Goal: Task Accomplishment & Management: Use online tool/utility

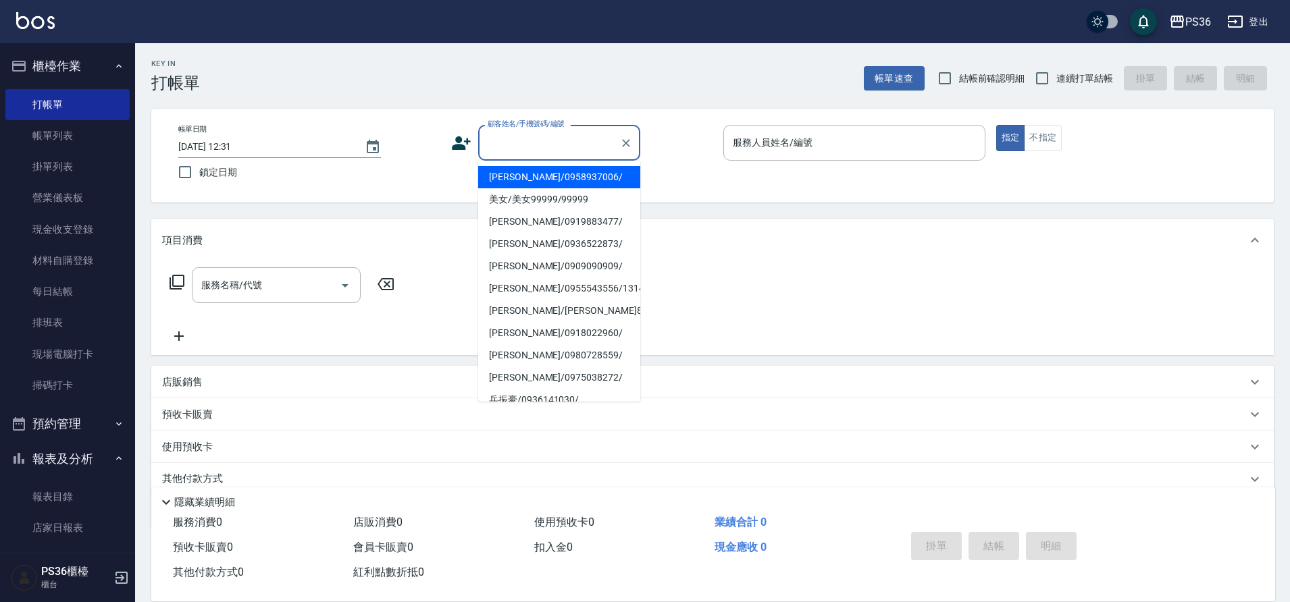
click at [506, 144] on input "顧客姓名/手機號碼/編號" at bounding box center [549, 143] width 130 height 24
type input "ㄎ"
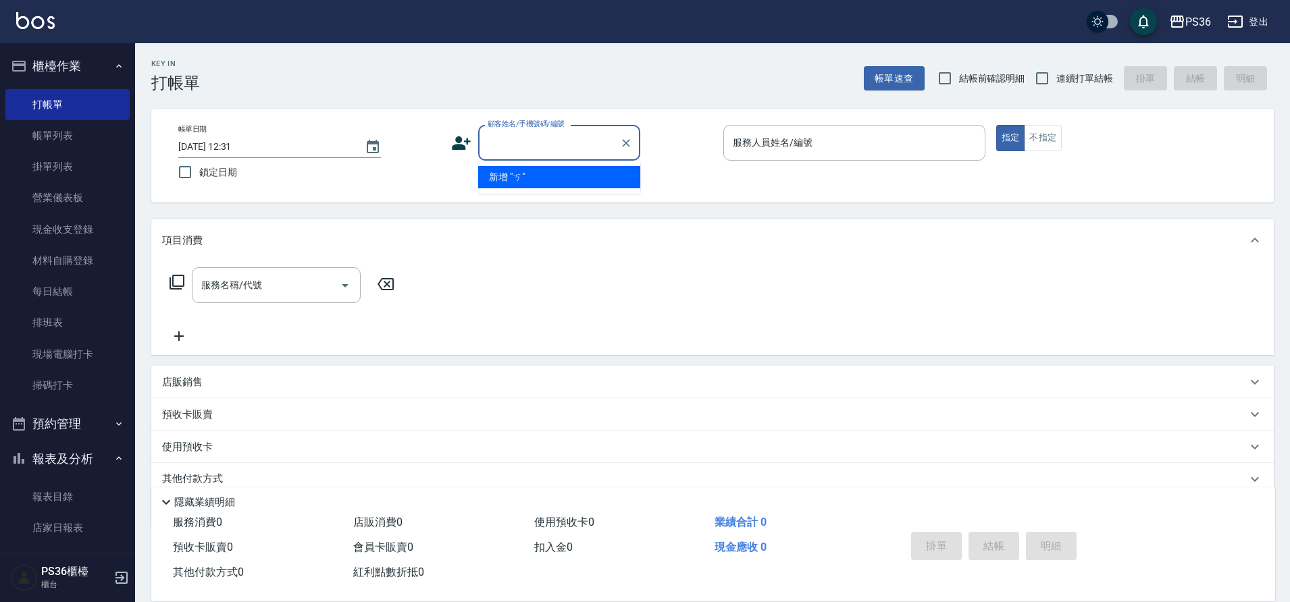
type input "ㄎ"
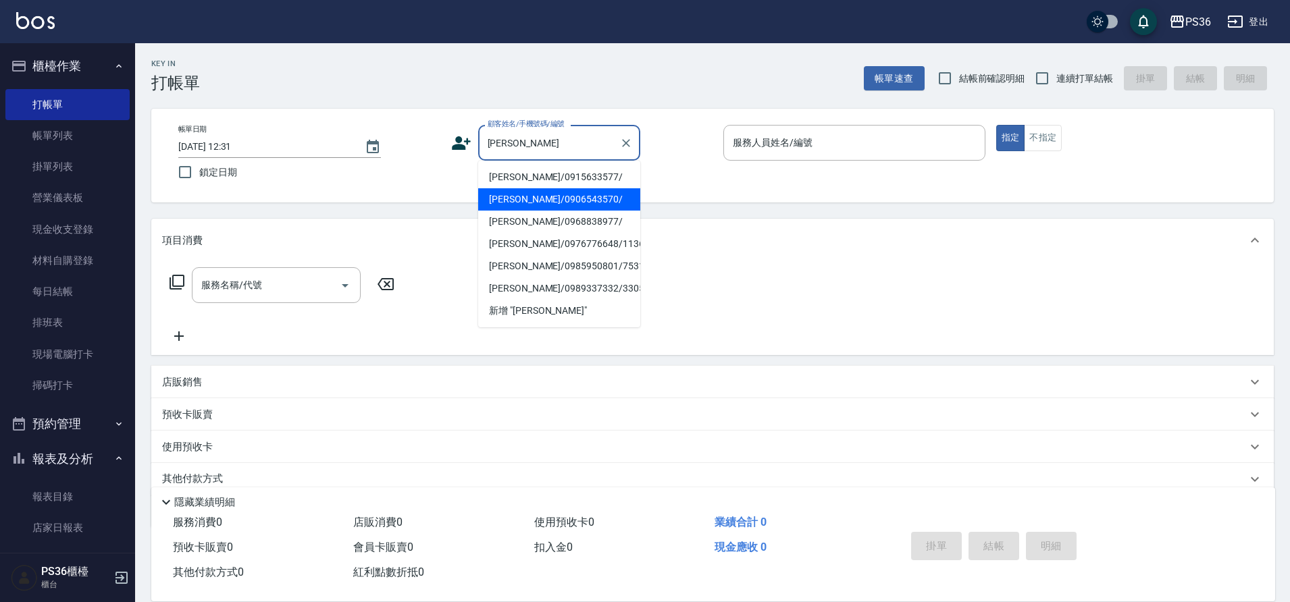
click at [596, 194] on li "[PERSON_NAME]/0906543570/" at bounding box center [559, 199] width 162 height 22
type input "[PERSON_NAME]/0906543570/"
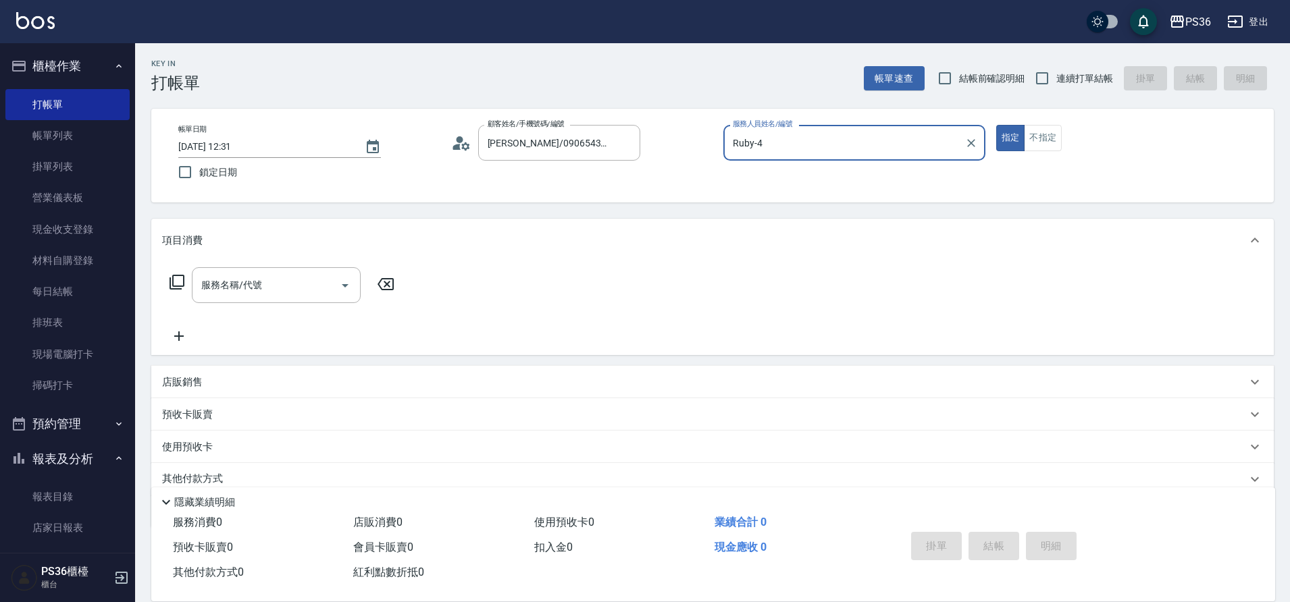
type input "Ruby-4"
click at [245, 295] on input "服務名稱/代號" at bounding box center [266, 286] width 136 height 24
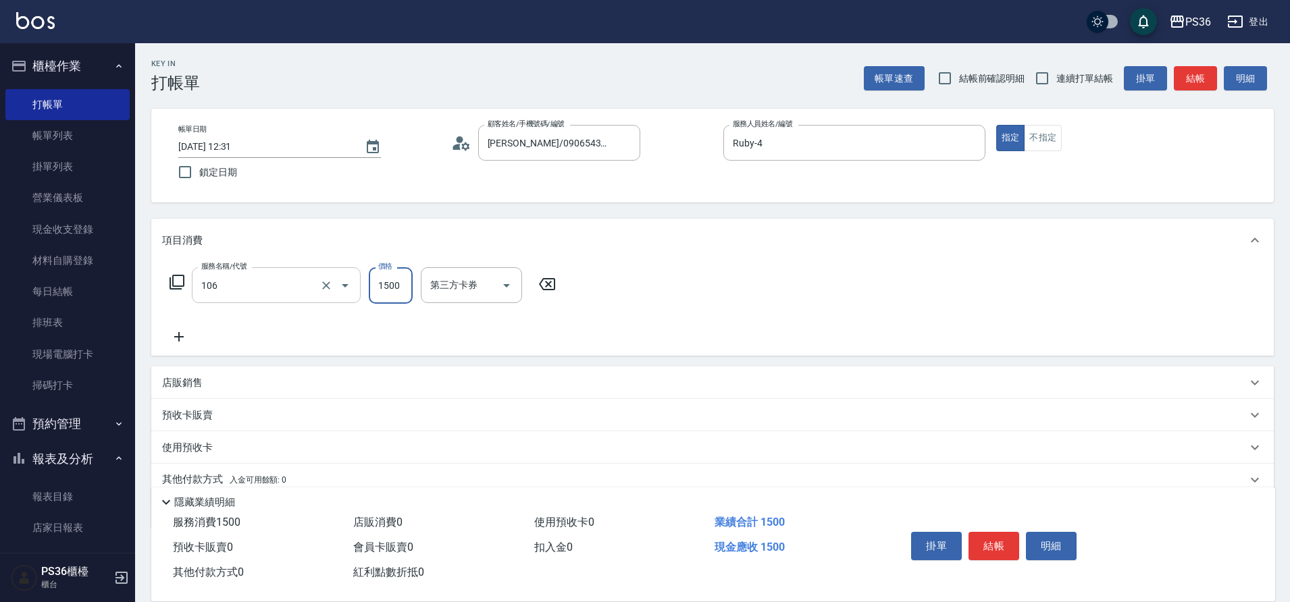
type input "頂級染髮(106)"
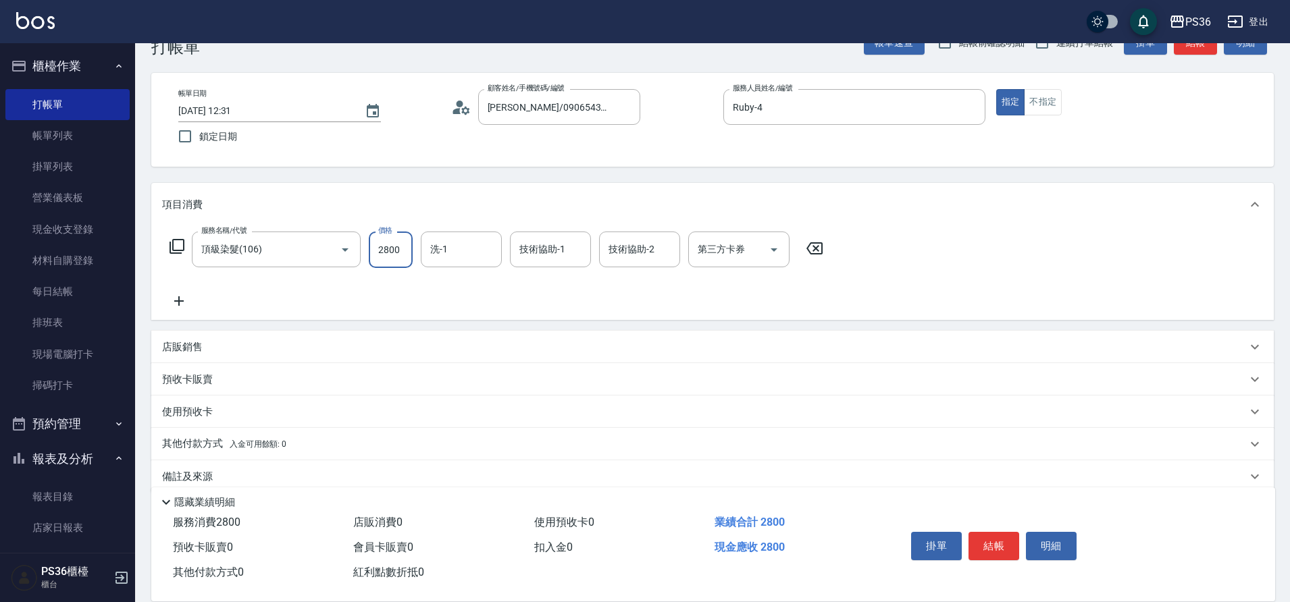
scroll to position [56, 0]
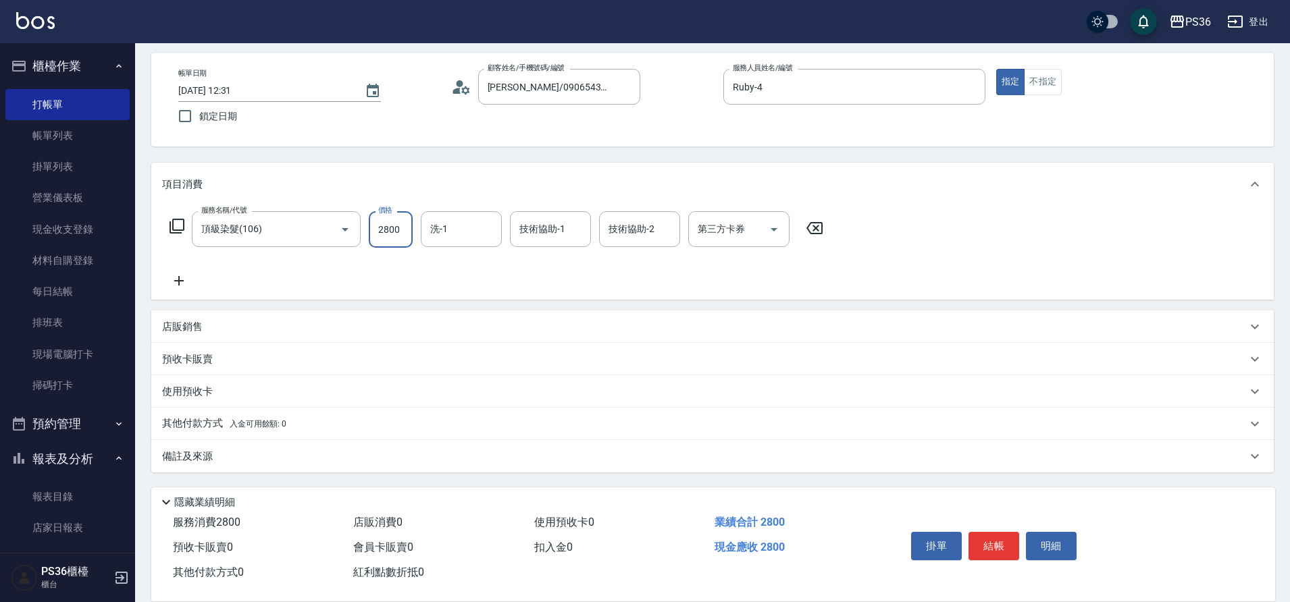
type input "2800"
click at [199, 423] on p "其他付款方式 入金可用餘額: 0" at bounding box center [224, 424] width 124 height 15
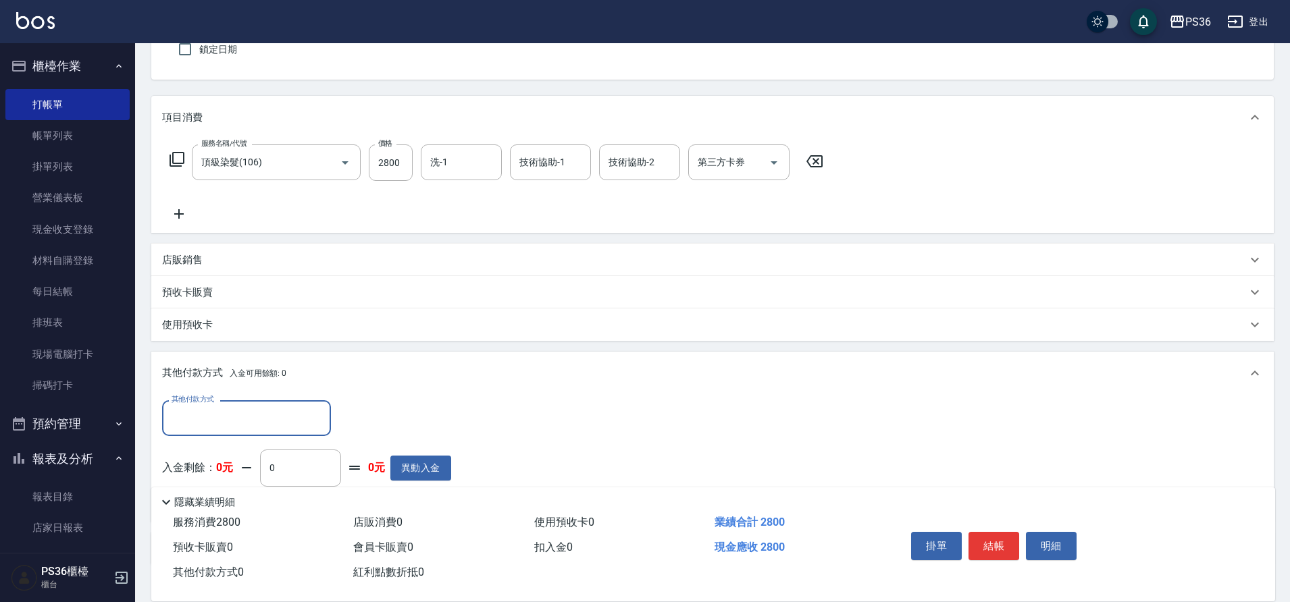
scroll to position [191, 0]
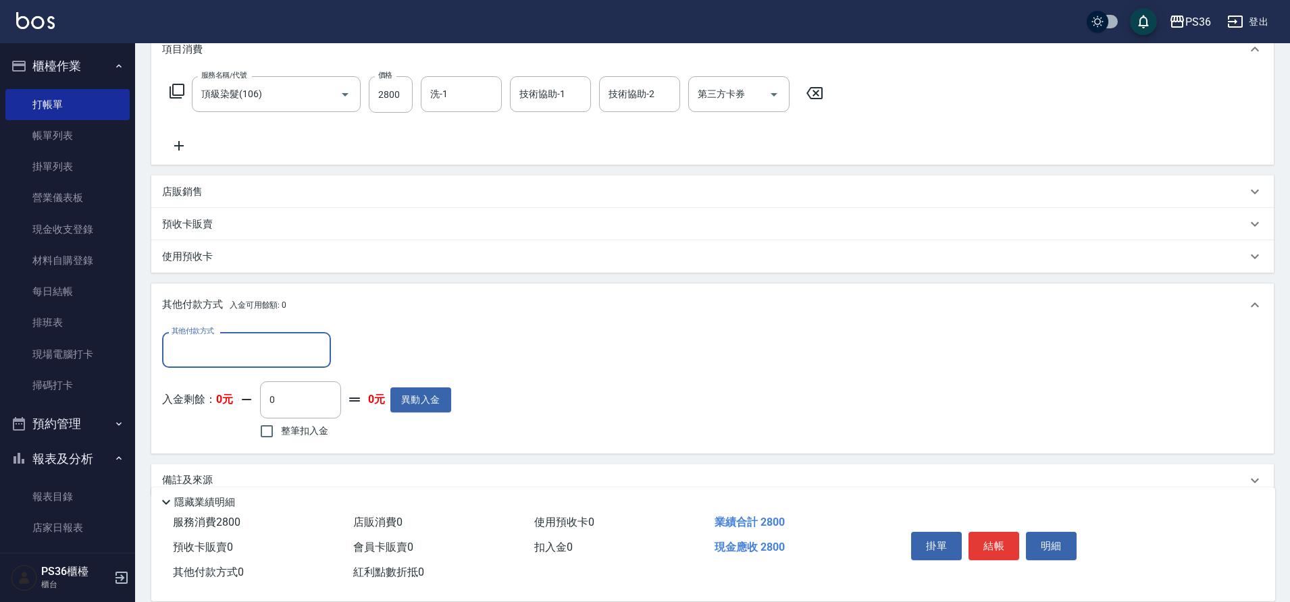
click at [243, 349] on input "其他付款方式" at bounding box center [246, 350] width 157 height 24
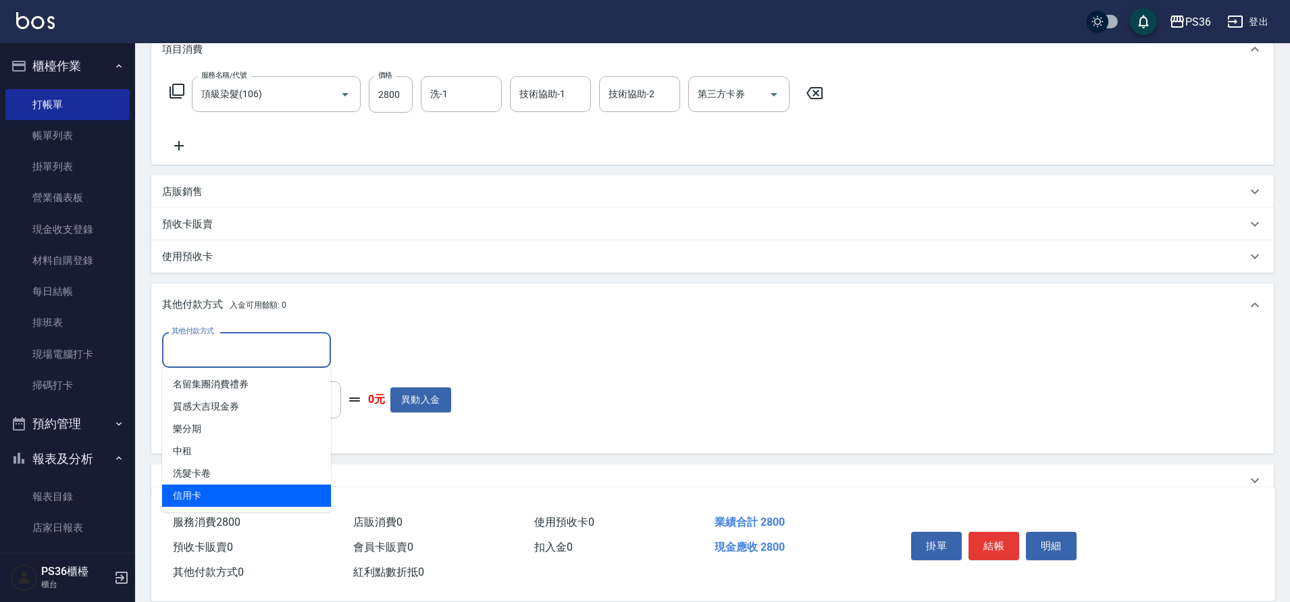
click at [276, 485] on span "信用卡" at bounding box center [246, 496] width 169 height 22
type input "信用卡"
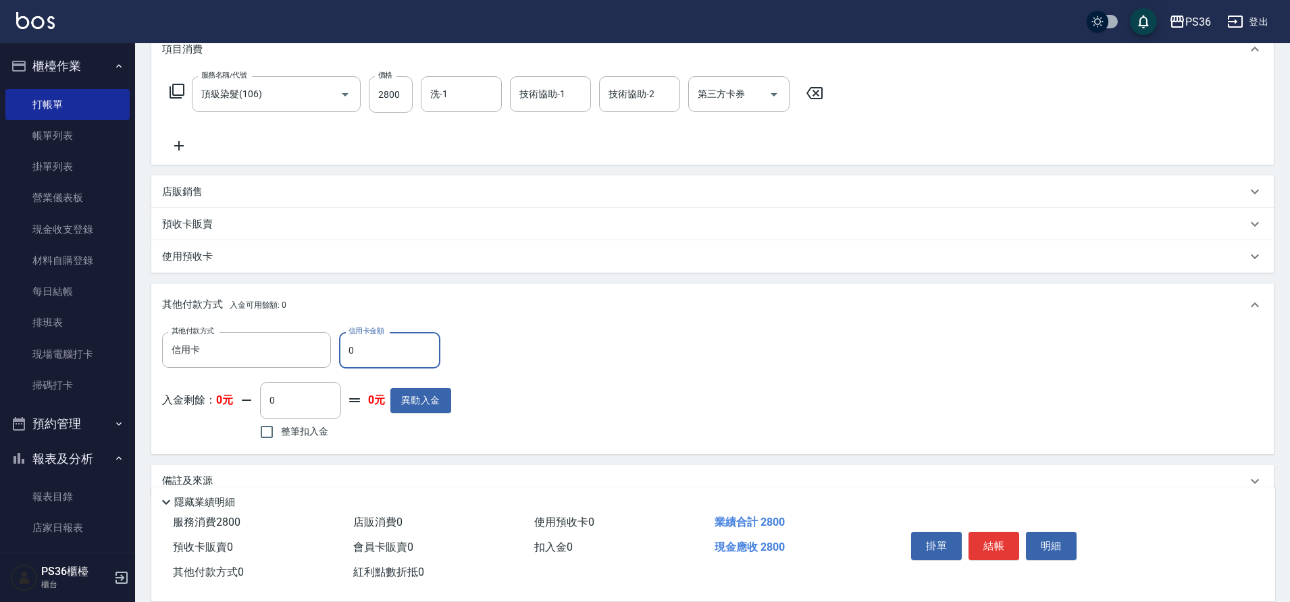
click at [394, 341] on input "0" at bounding box center [389, 350] width 101 height 36
type input "2800"
click at [989, 541] on button "結帳" at bounding box center [994, 546] width 51 height 28
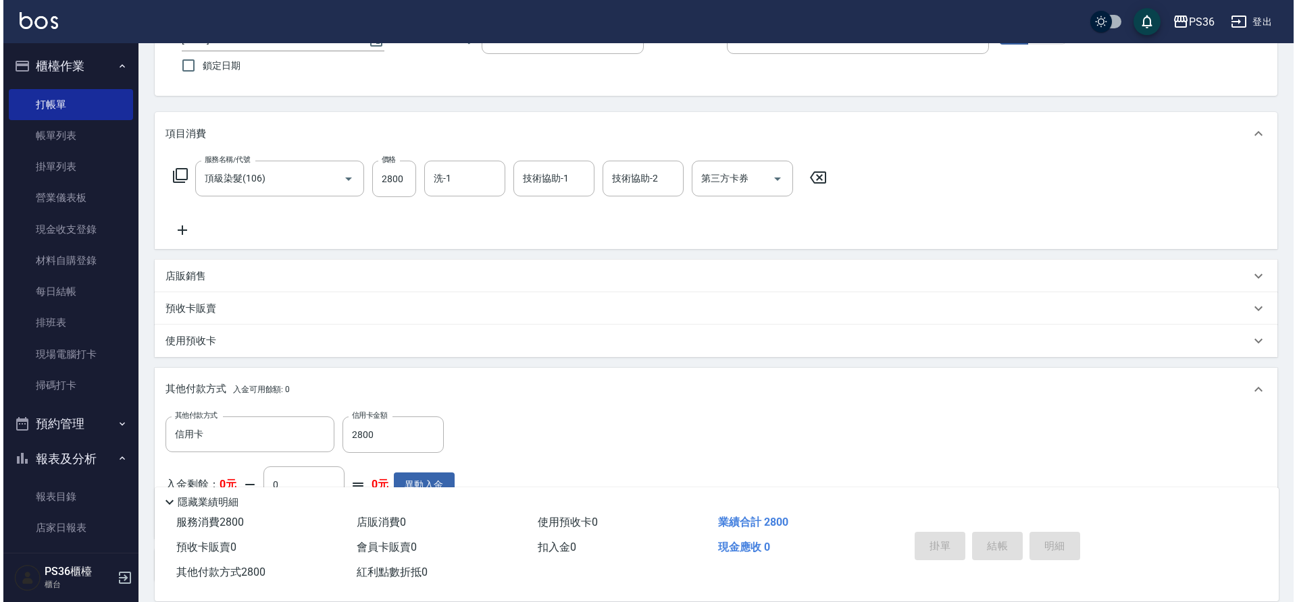
scroll to position [0, 0]
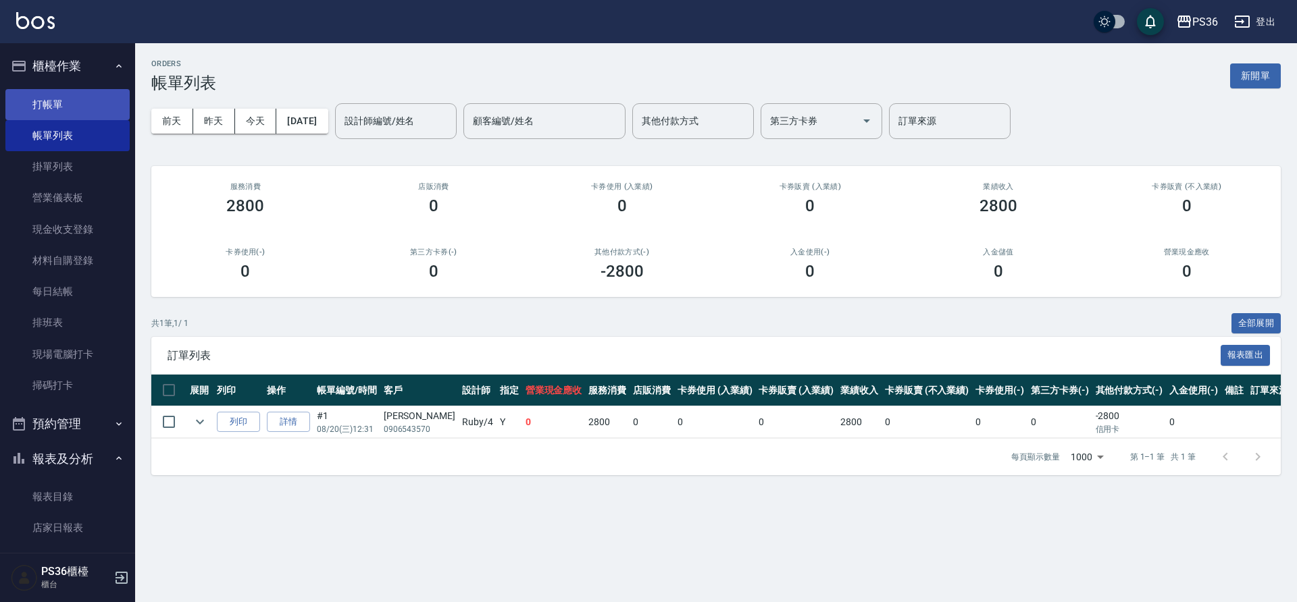
click at [52, 101] on link "打帳單" at bounding box center [67, 104] width 124 height 31
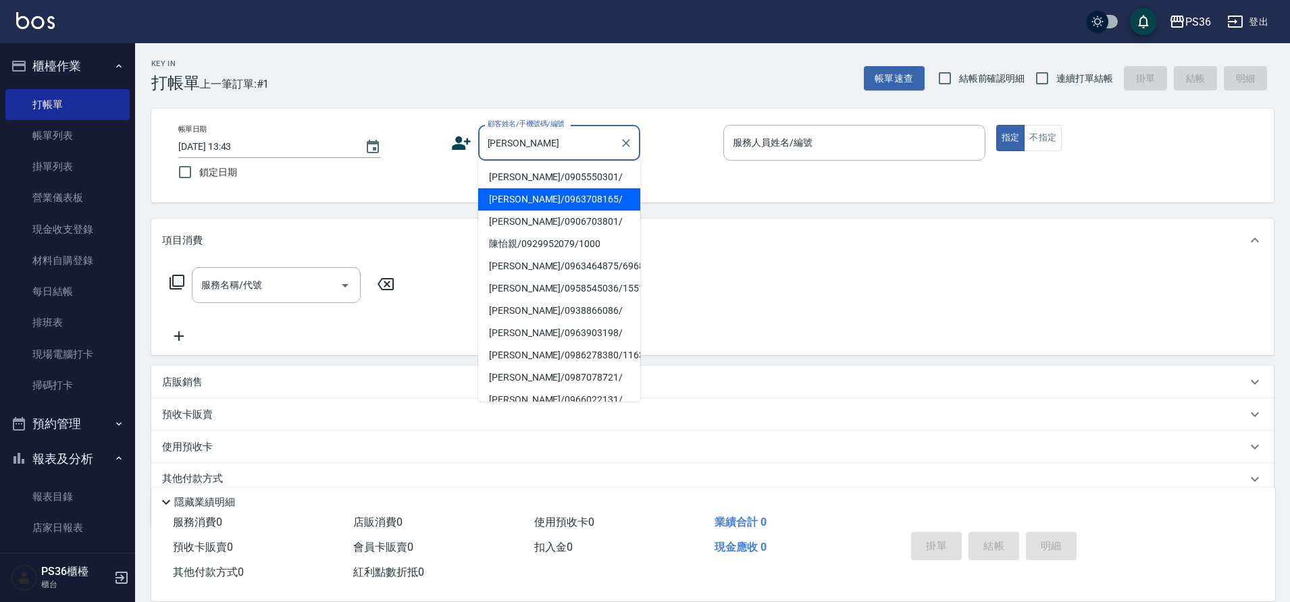
click at [488, 193] on li "[PERSON_NAME]/0963708165/" at bounding box center [559, 199] width 162 height 22
type input "[PERSON_NAME]/0963708165/"
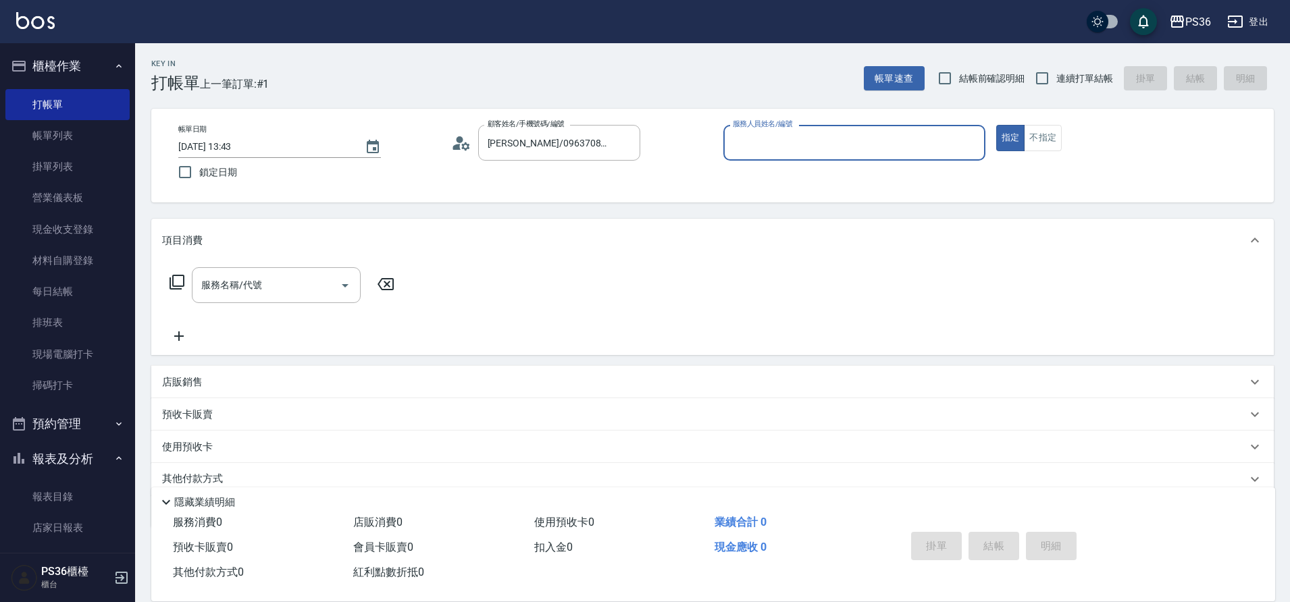
type input "Ruby-4"
click at [280, 274] on input "服務名稱/代號" at bounding box center [266, 286] width 136 height 24
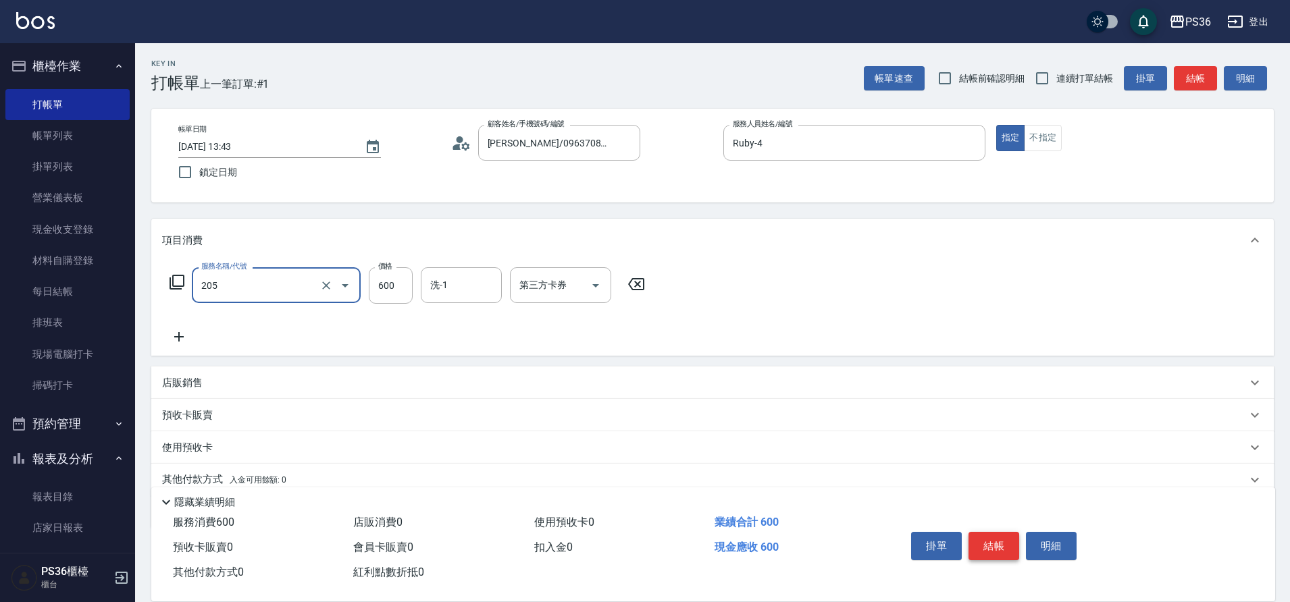
type input "A級洗剪(205)"
click at [983, 543] on button "結帳" at bounding box center [994, 546] width 51 height 28
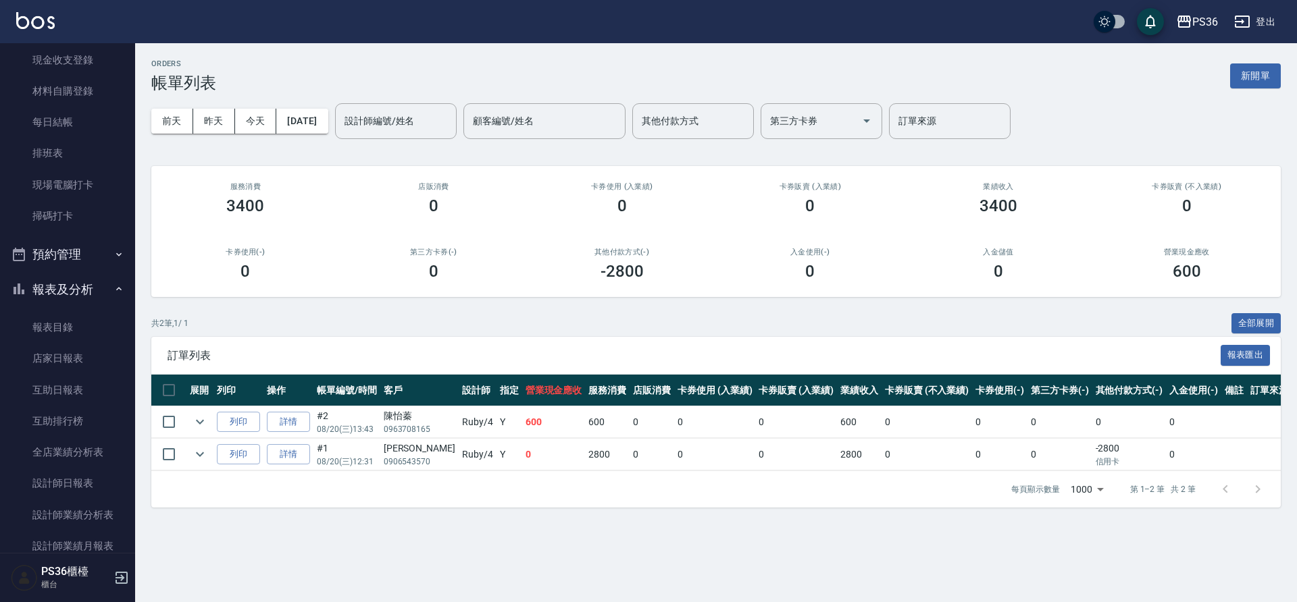
scroll to position [338, 0]
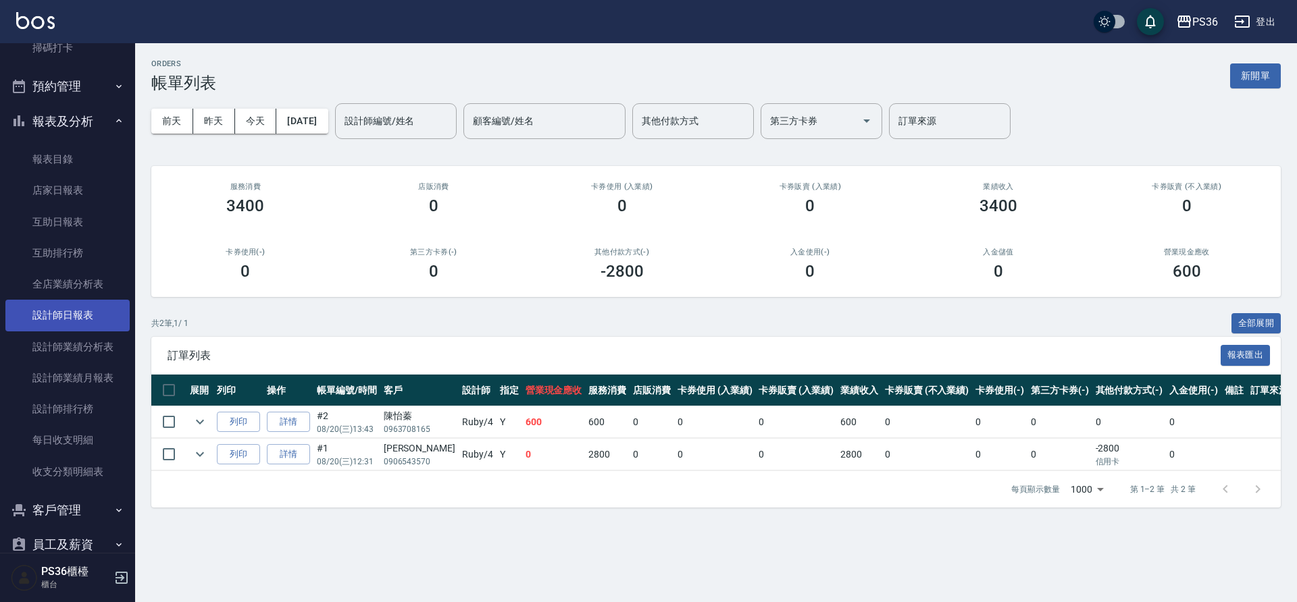
click at [75, 313] on link "設計師日報表" at bounding box center [67, 315] width 124 height 31
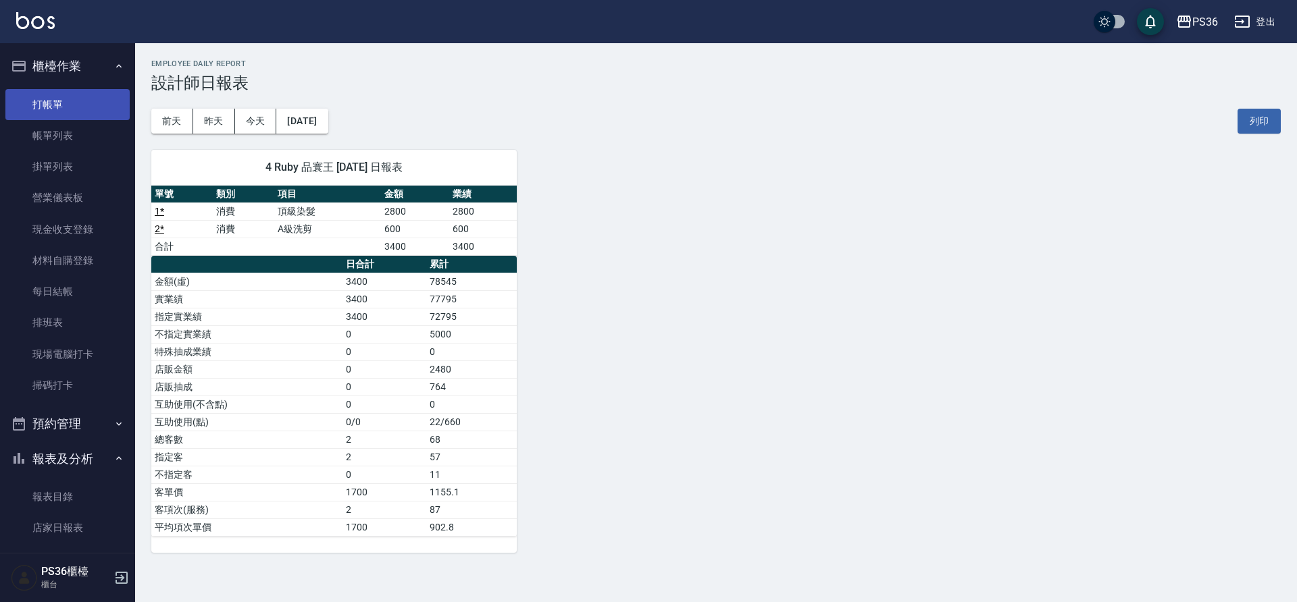
click at [49, 106] on link "打帳單" at bounding box center [67, 104] width 124 height 31
